Goal: Communication & Community: Connect with others

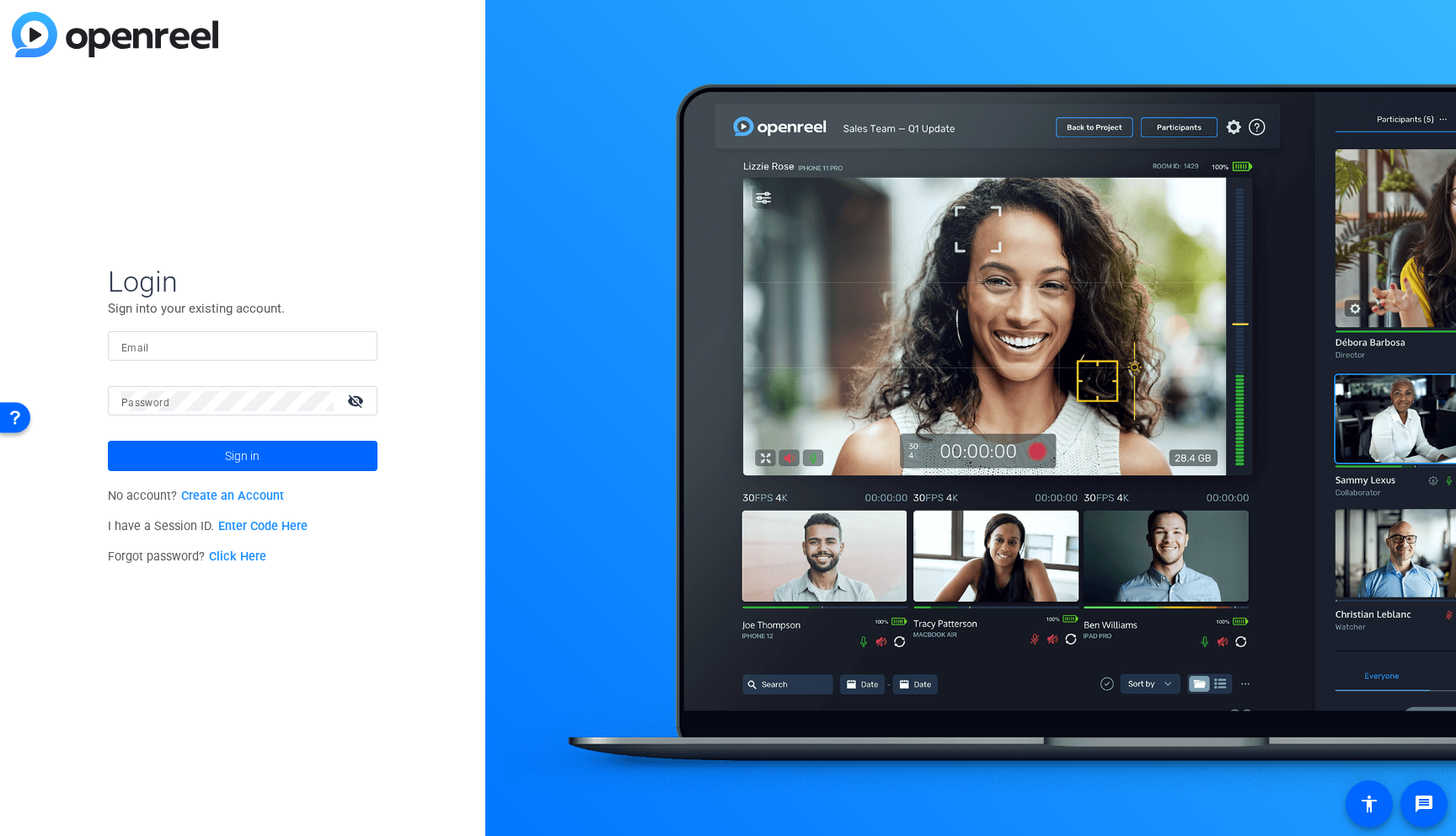
click at [231, 343] on input "Email" at bounding box center [242, 346] width 242 height 21
type input "[PERSON_NAME][EMAIL_ADDRESS][DOMAIN_NAME]"
click at [108, 441] on button "Sign in" at bounding box center [243, 456] width 270 height 31
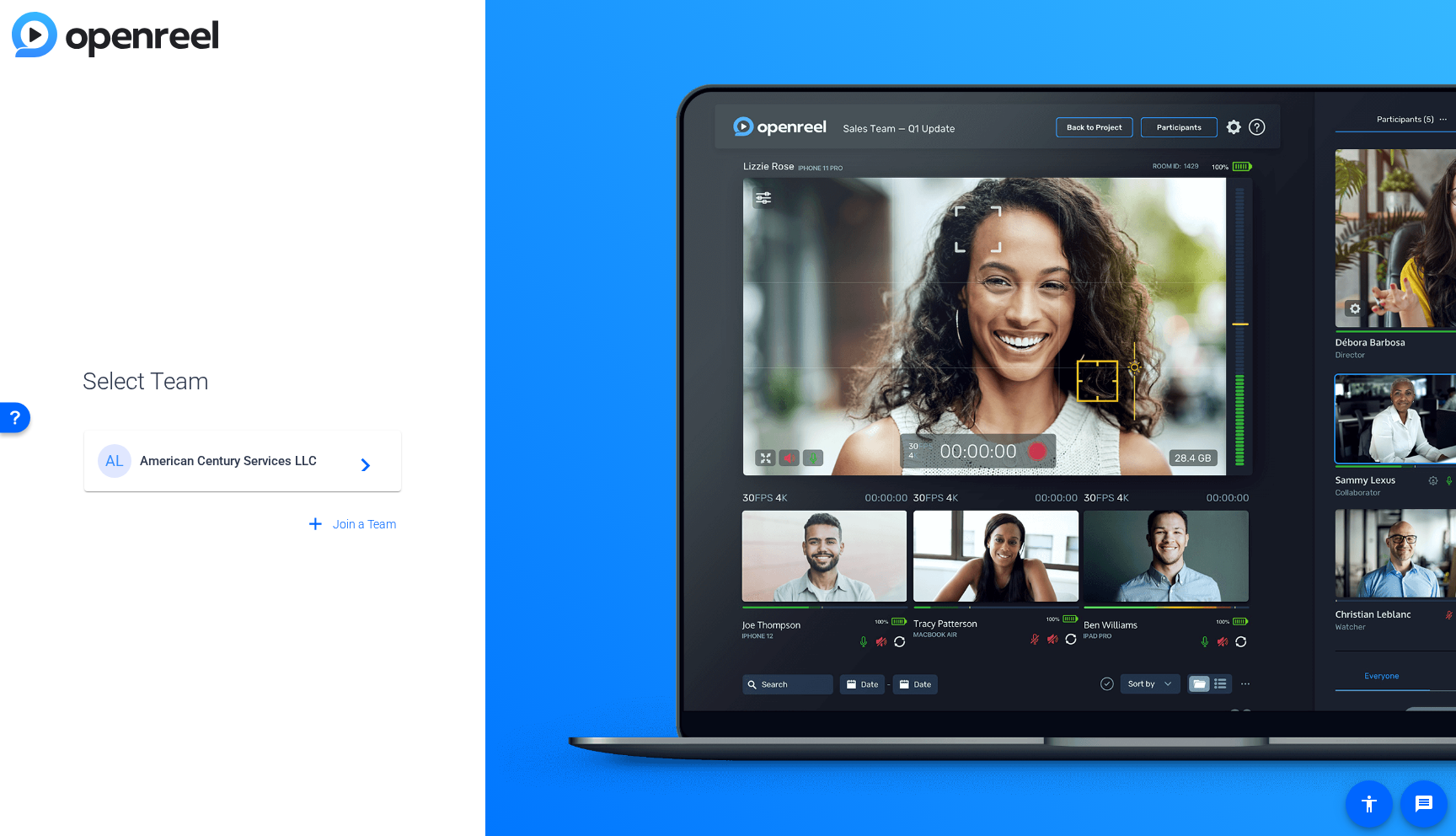
click at [269, 470] on div "AL American Century Services LLC navigate_next" at bounding box center [242, 461] width 289 height 33
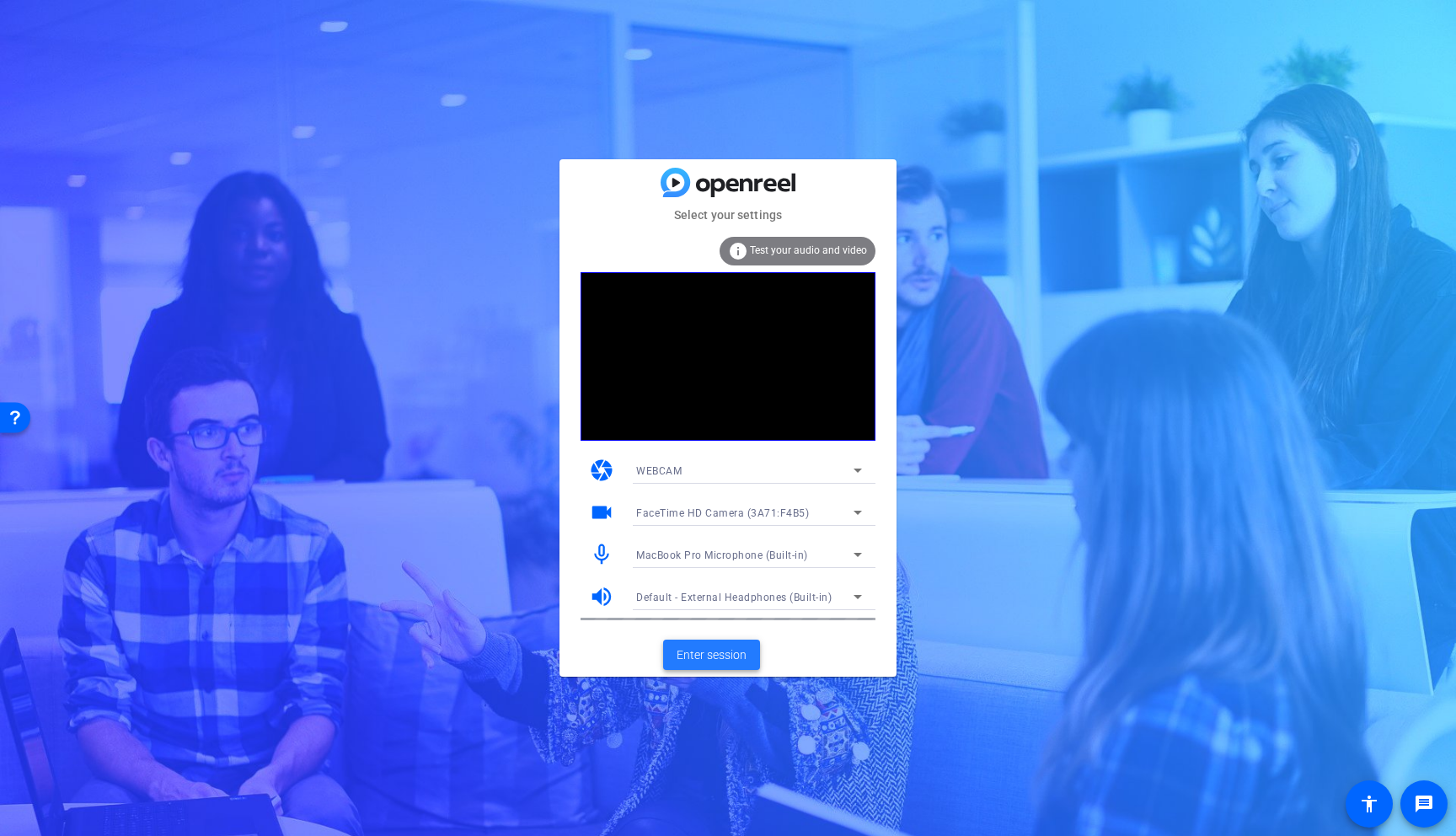
click at [685, 650] on span "Enter session" at bounding box center [711, 655] width 70 height 18
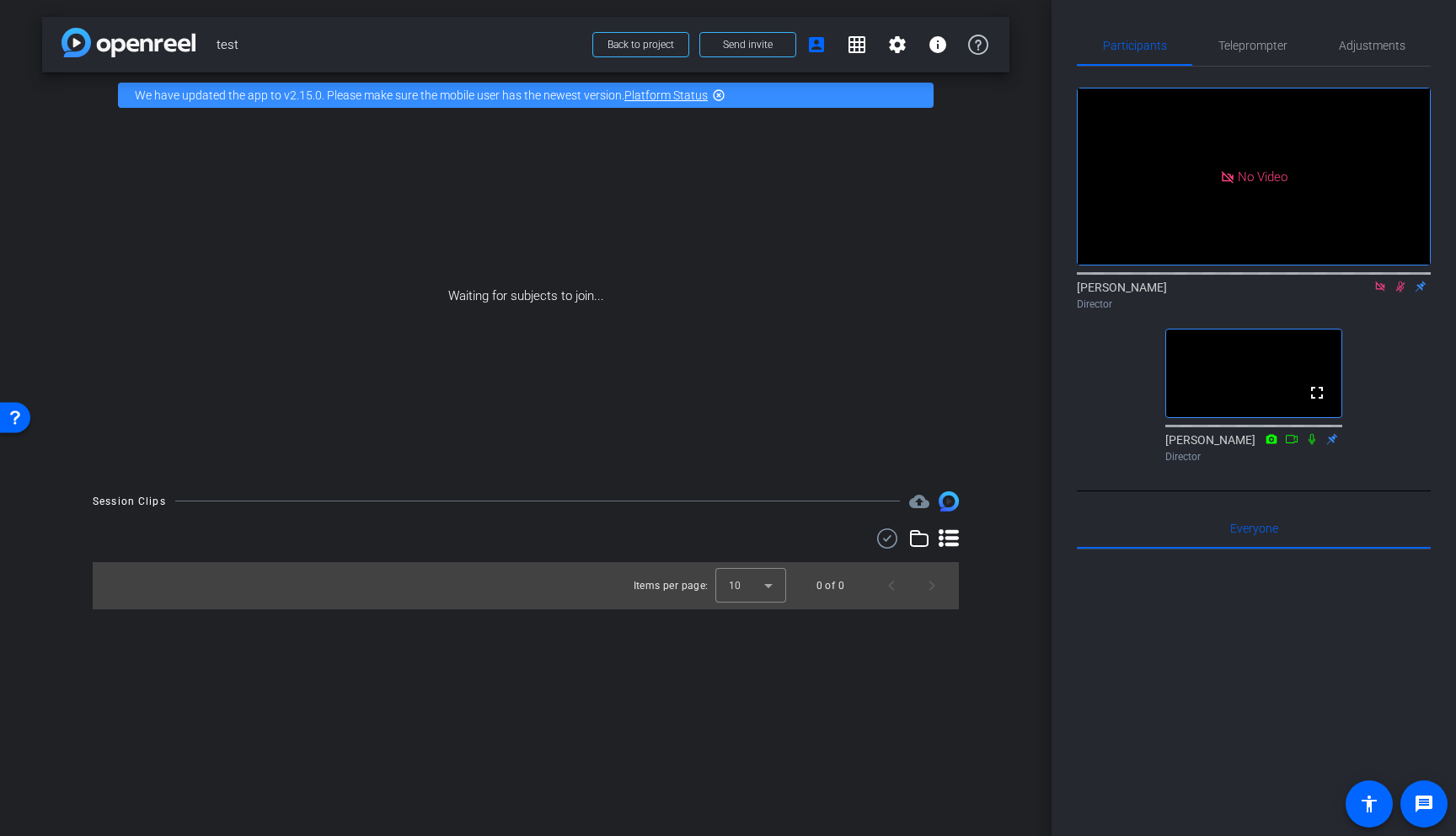
click at [1399, 292] on icon at bounding box center [1400, 287] width 14 height 12
click at [1380, 292] on icon at bounding box center [1380, 287] width 14 height 12
click at [1341, 292] on icon at bounding box center [1340, 287] width 14 height 12
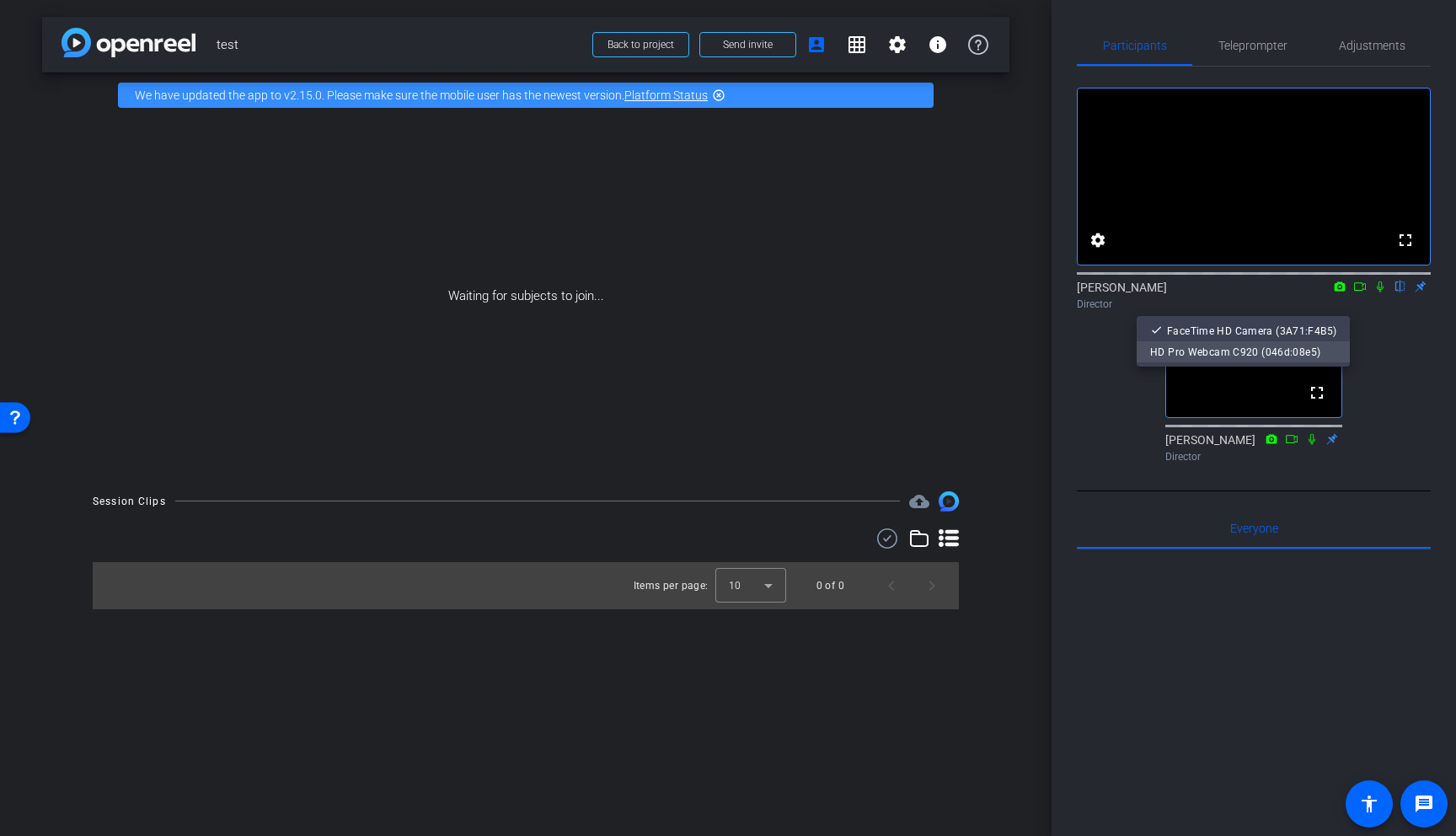
click at [1270, 351] on span "HD Pro Webcam C920 (046d:08e5)" at bounding box center [1234, 353] width 170 height 12
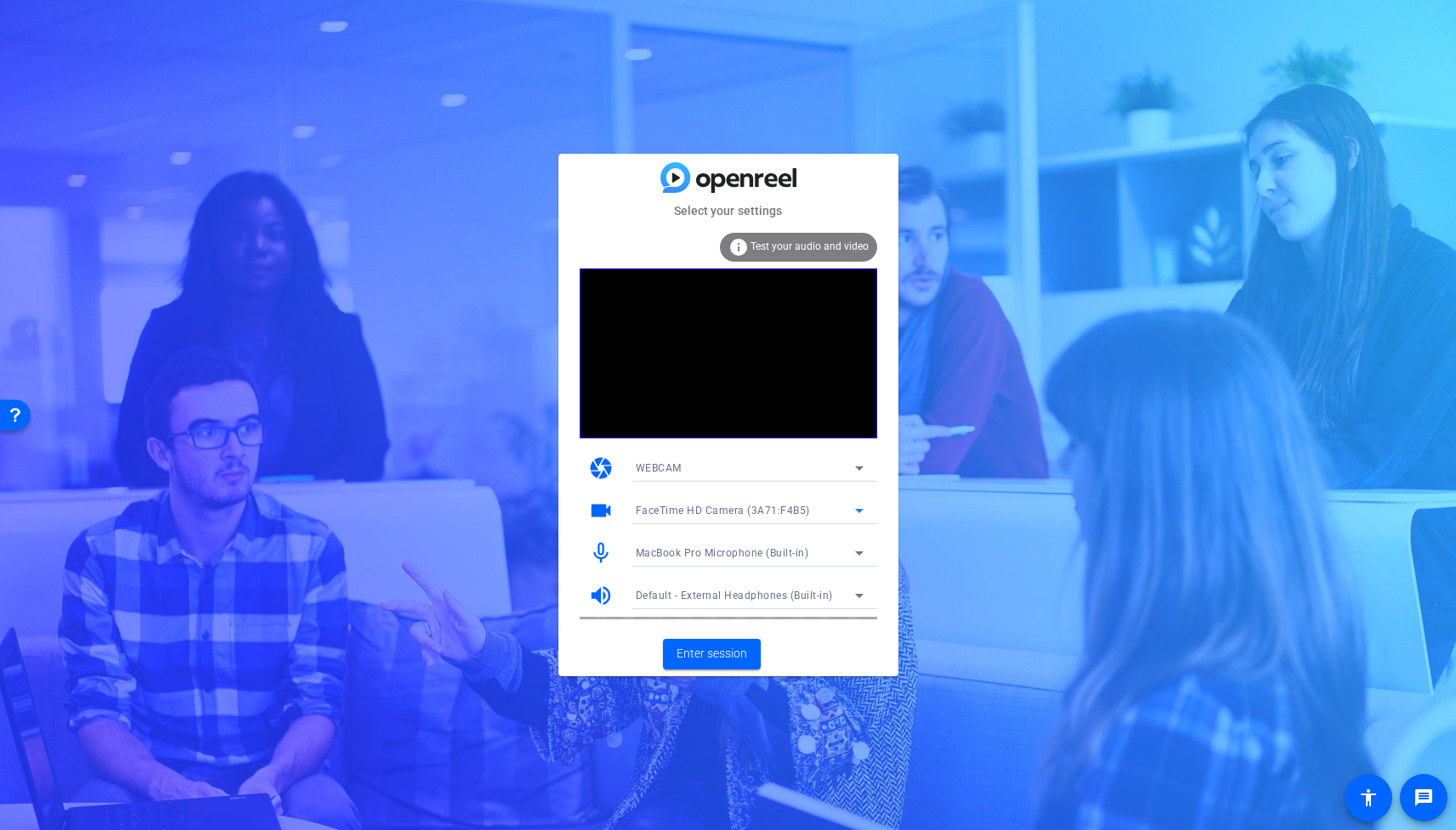
click at [766, 509] on span "FaceTime HD Camera (3A71:F4B5)" at bounding box center [722, 510] width 174 height 12
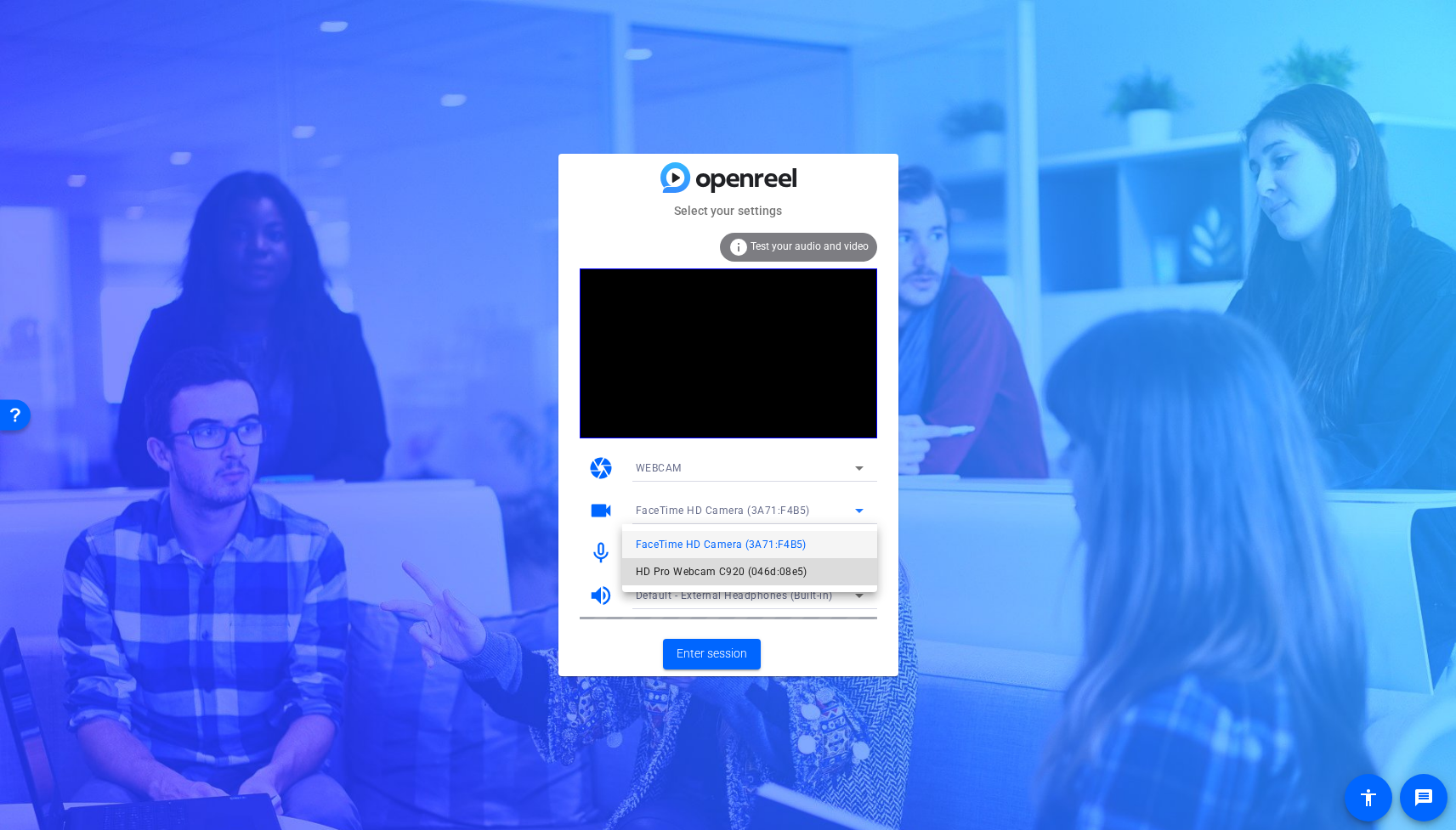
click at [757, 573] on span "HD Pro Webcam C920 (046d:08e5)" at bounding box center [721, 572] width 172 height 21
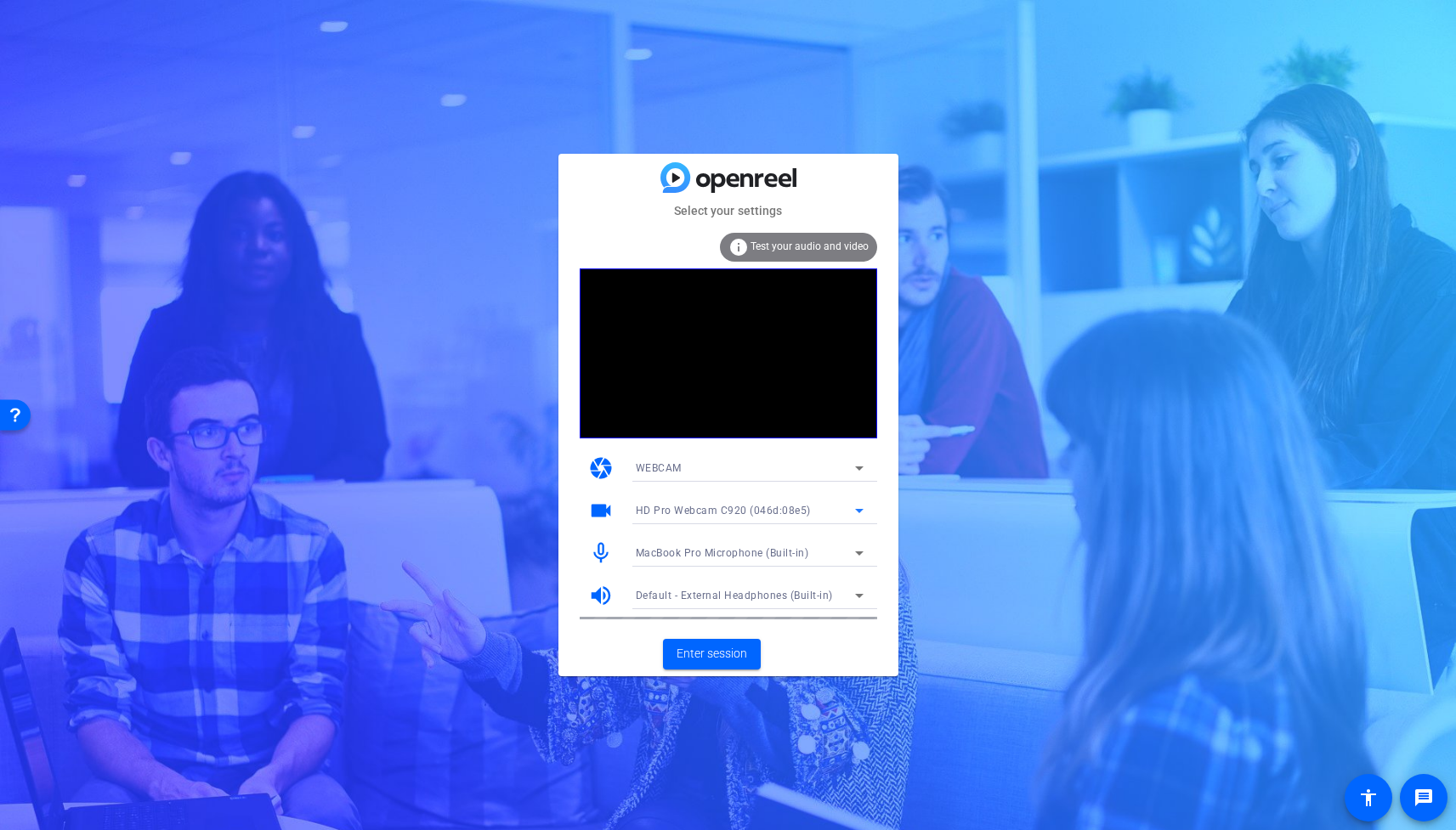
click at [732, 559] on div "MacBook Pro Microphone (Built-in)" at bounding box center [745, 552] width 219 height 21
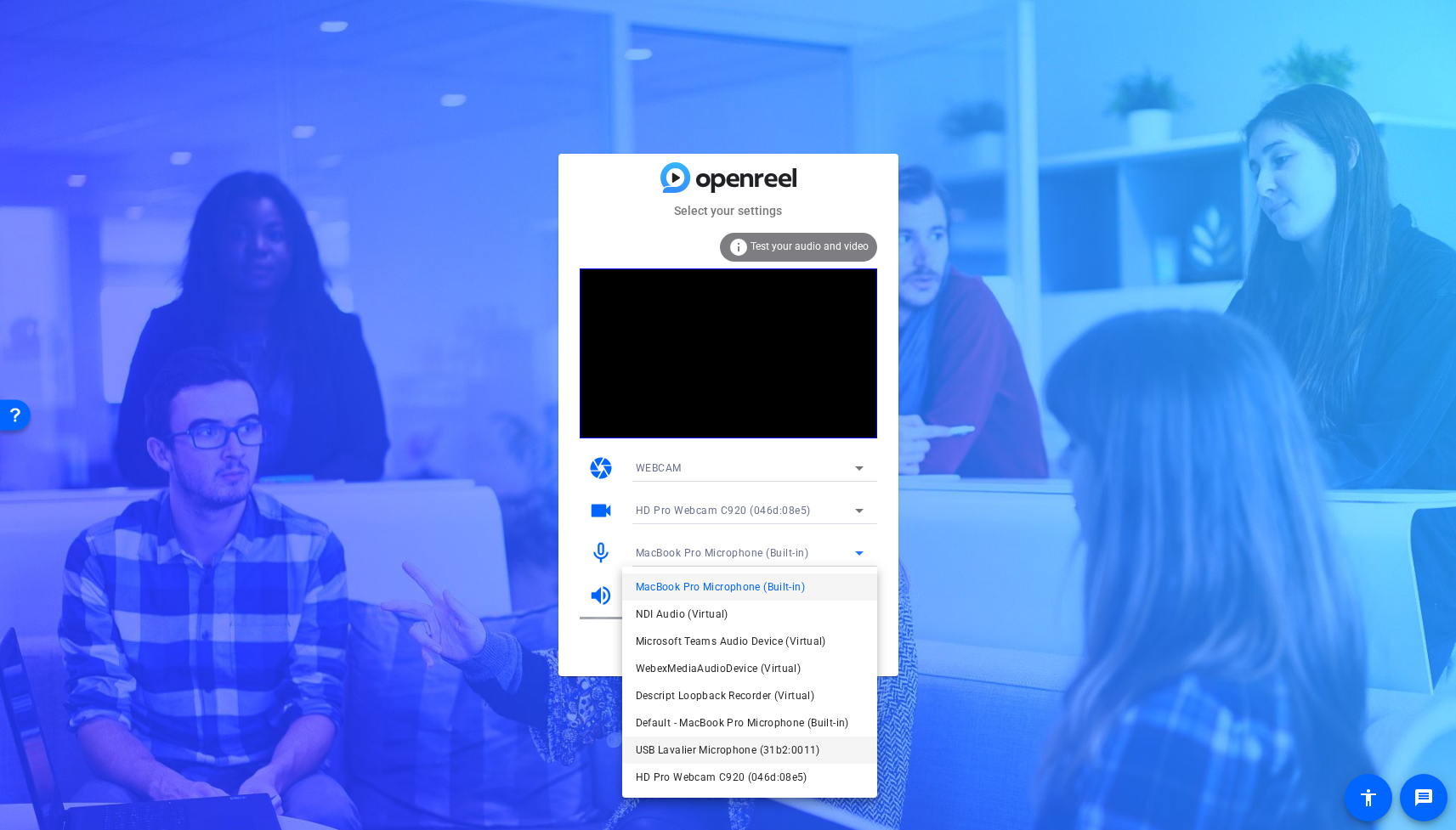
click at [709, 751] on span "USB Lavalier Microphone (31b2:0011)" at bounding box center [728, 750] width 185 height 21
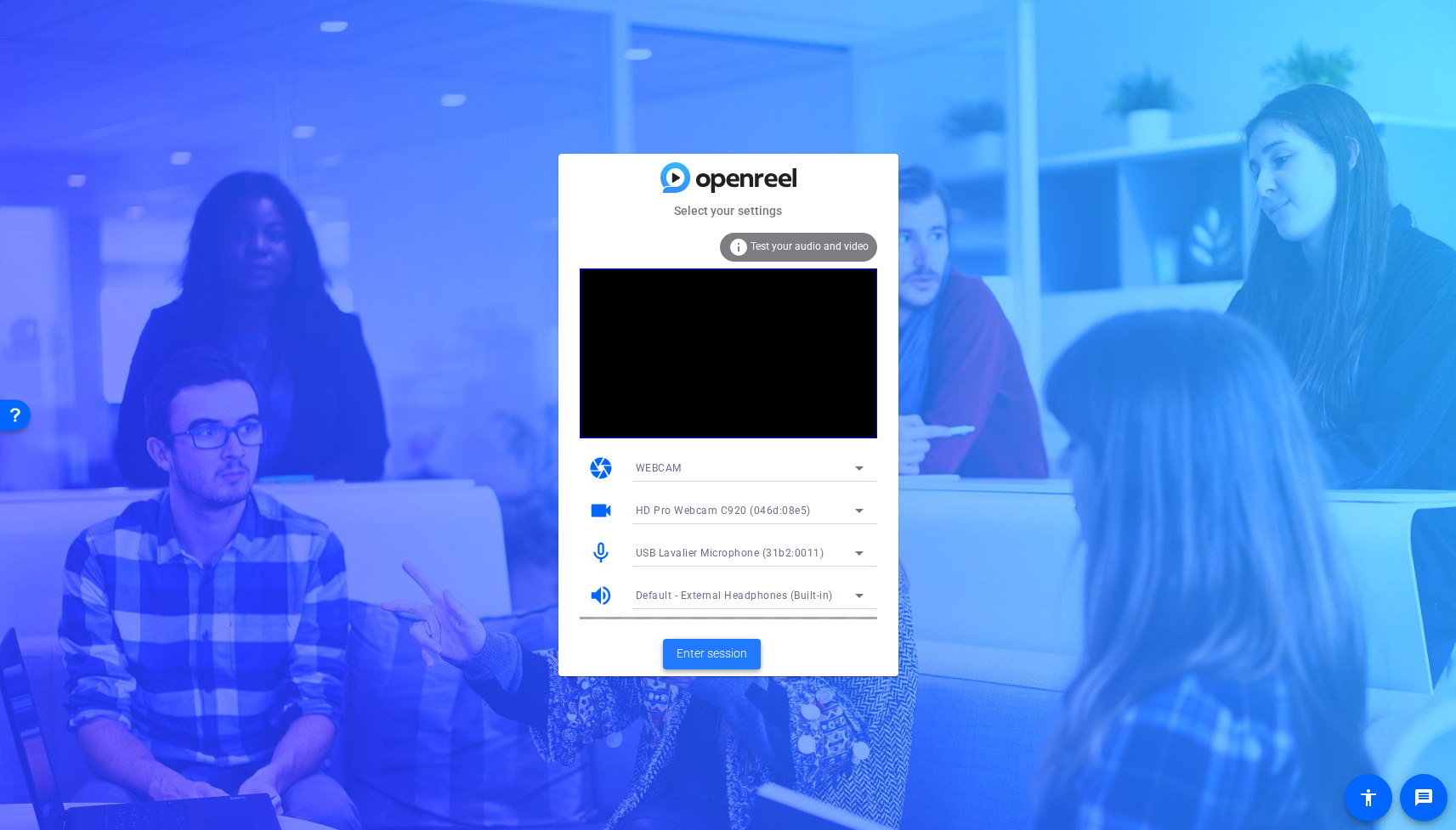
click at [707, 652] on span "Enter session" at bounding box center [711, 654] width 71 height 18
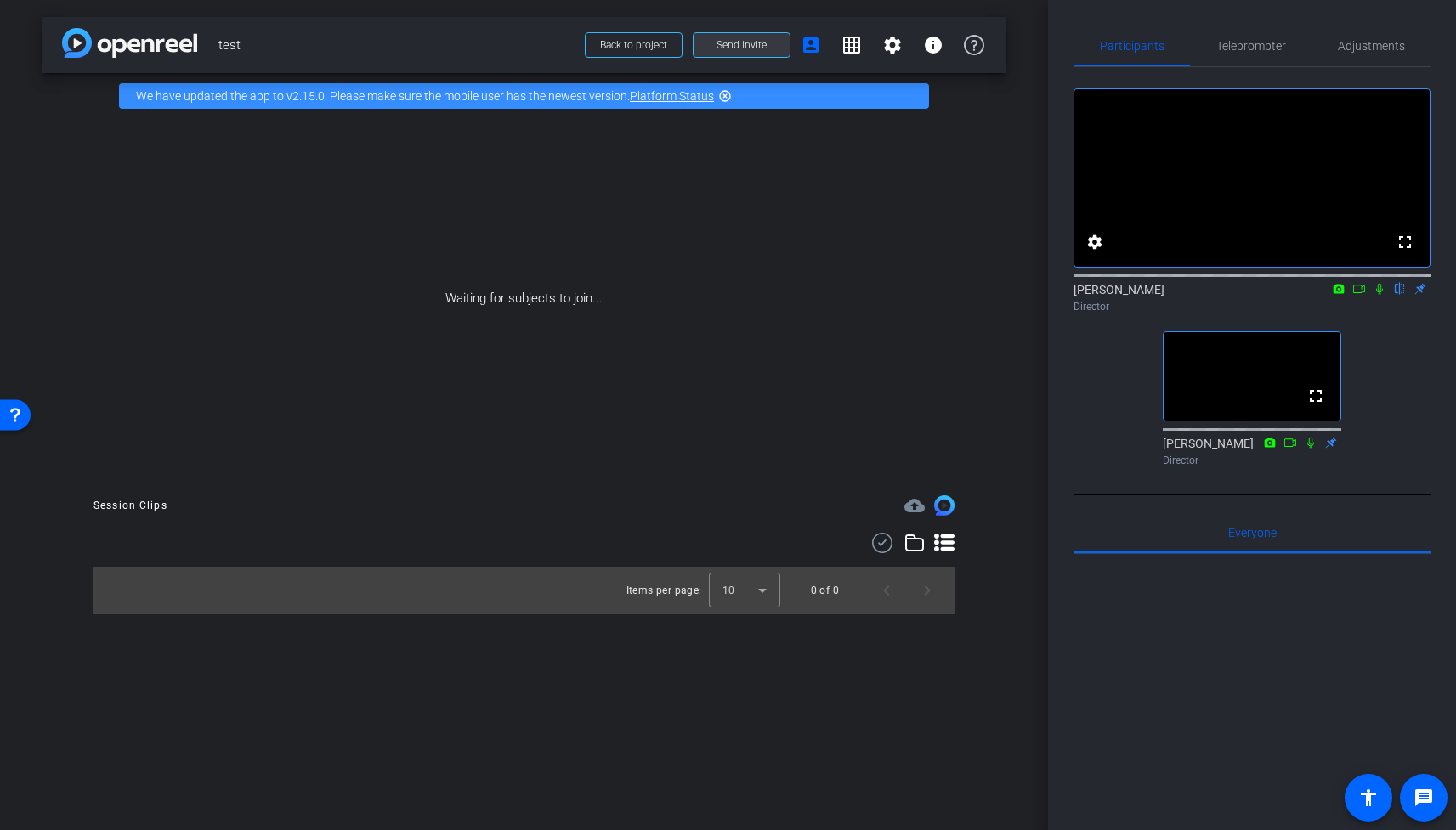
click at [735, 44] on span "Send invite" at bounding box center [741, 46] width 50 height 14
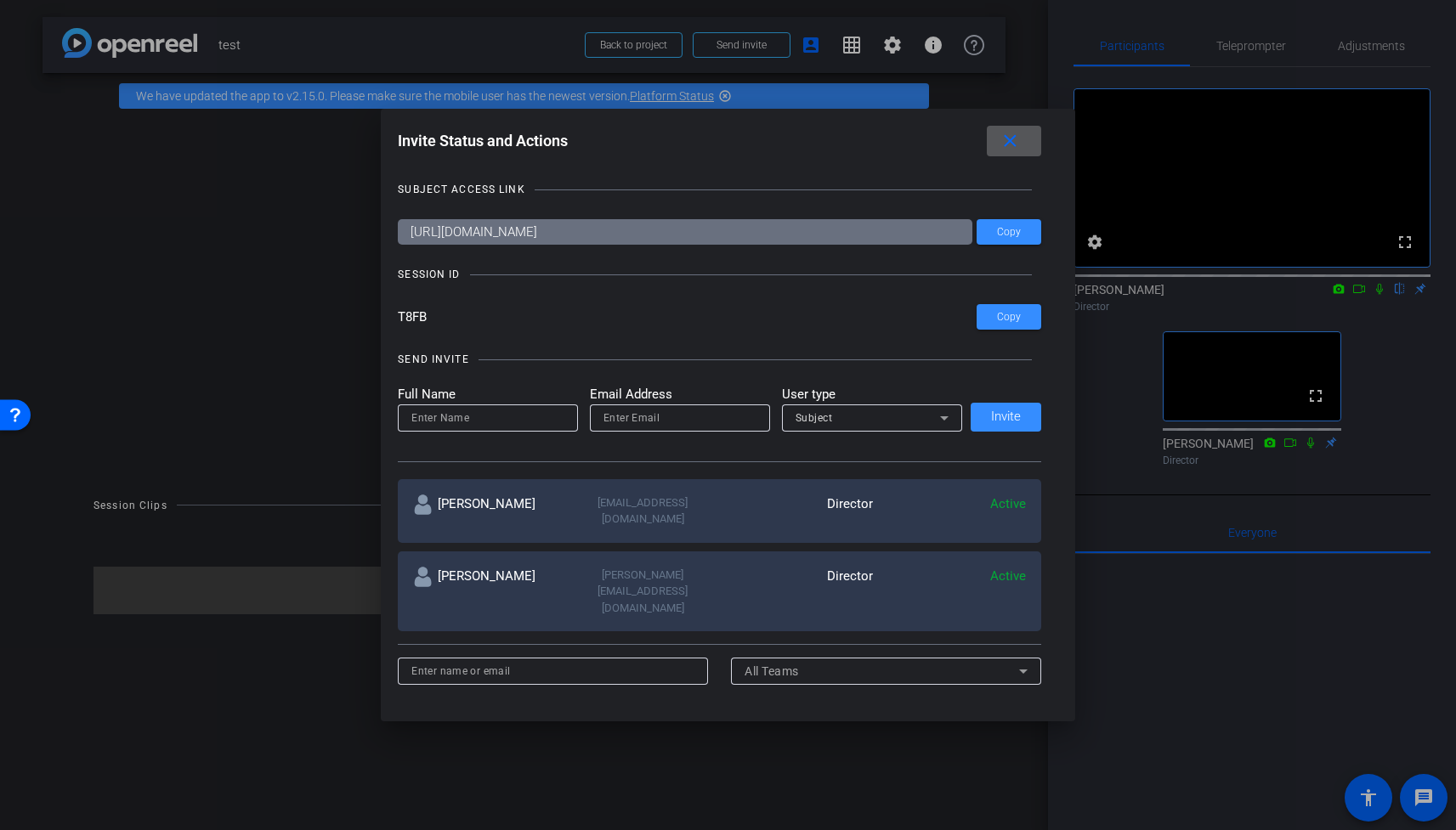
click at [480, 424] on input at bounding box center [488, 418] width 153 height 21
type input "Tony"
click at [621, 415] on input "email" at bounding box center [680, 418] width 153 height 21
click at [1020, 143] on mat-icon "close" at bounding box center [1009, 141] width 21 height 21
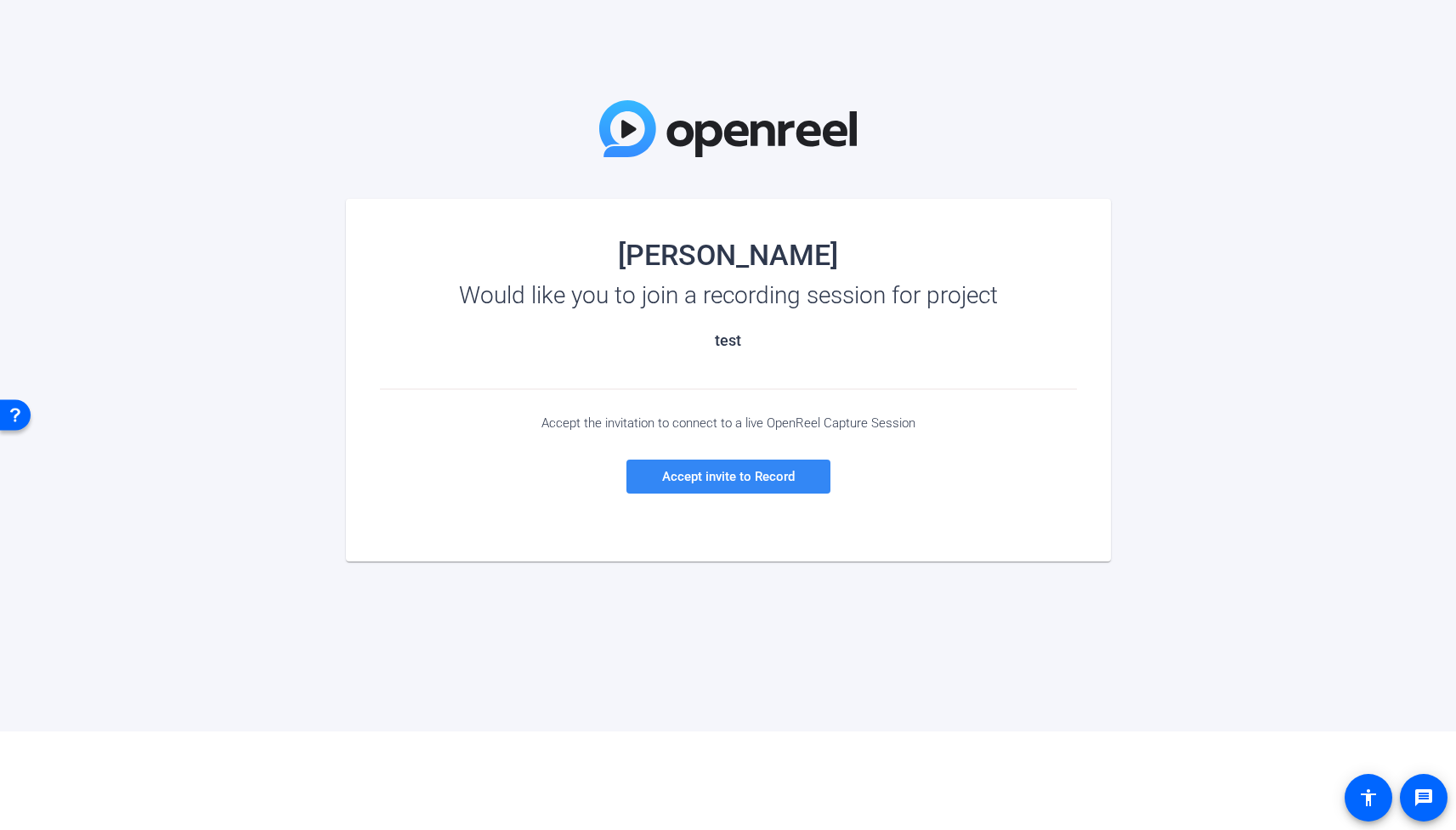
click at [722, 482] on span "Accept invite to Record" at bounding box center [728, 476] width 132 height 15
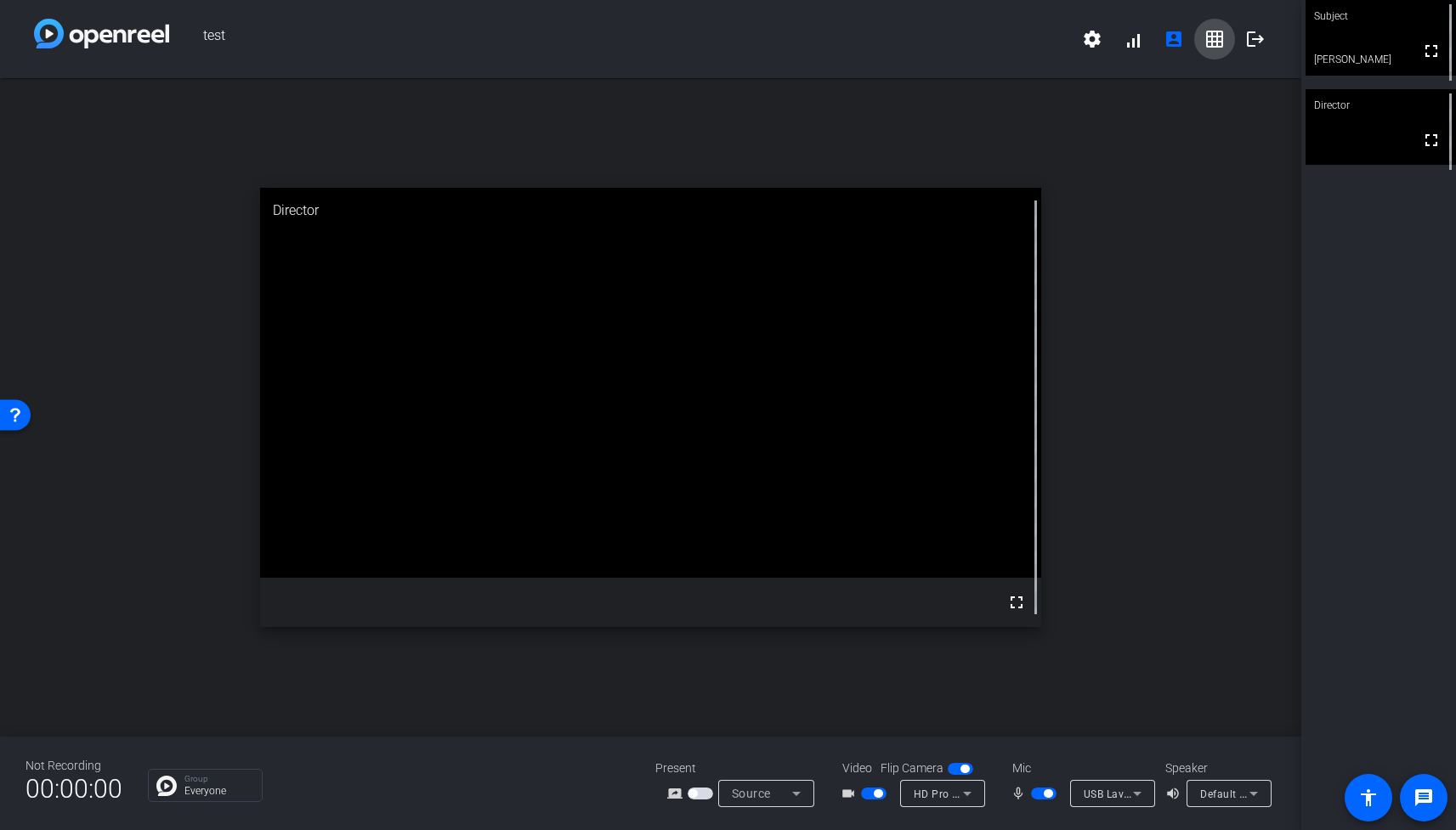
click at [1214, 38] on mat-icon "grid_on" at bounding box center [1215, 39] width 21 height 21
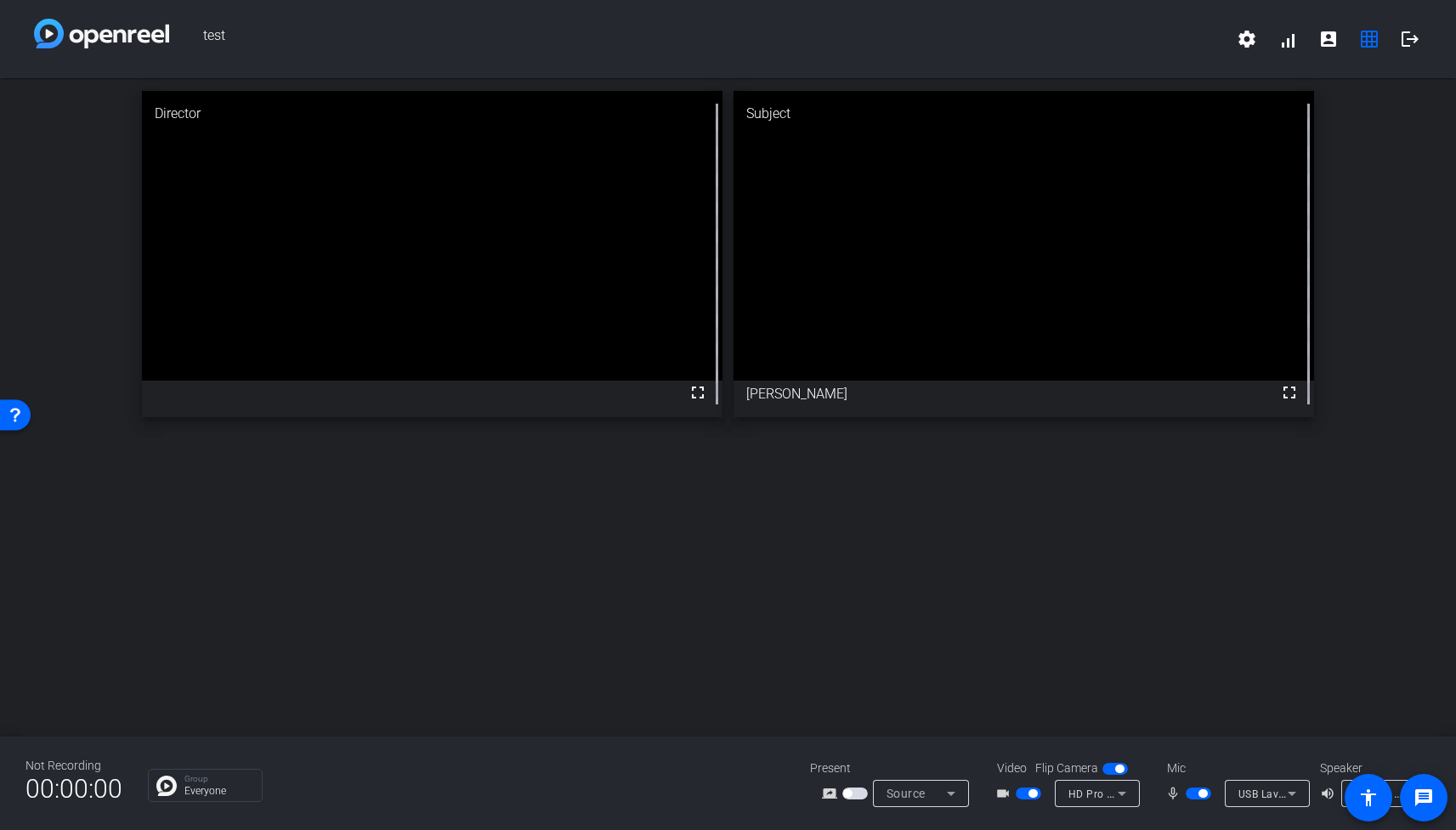
click at [1370, 174] on div "Director fullscreen Subject fullscreen Anthony Frerking" at bounding box center [728, 254] width 1456 height 351
